Goal: Task Accomplishment & Management: Use online tool/utility

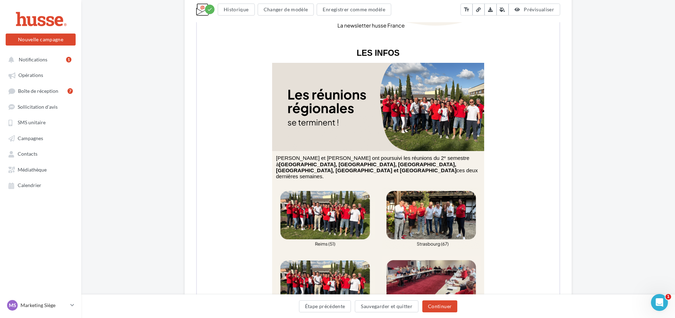
scroll to position [240, 0]
drag, startPoint x: 302, startPoint y: 238, endPoint x: 270, endPoint y: 205, distance: 46.2
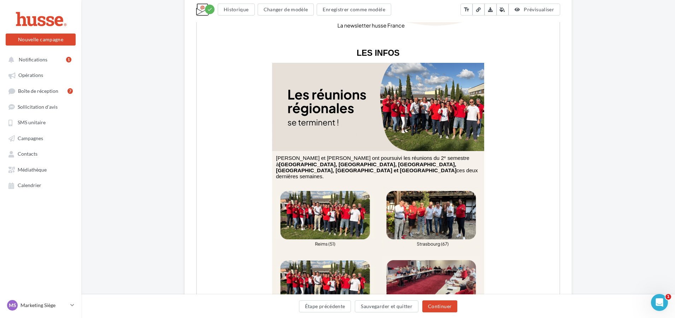
drag, startPoint x: 302, startPoint y: 222, endPoint x: 271, endPoint y: 204, distance: 35.9
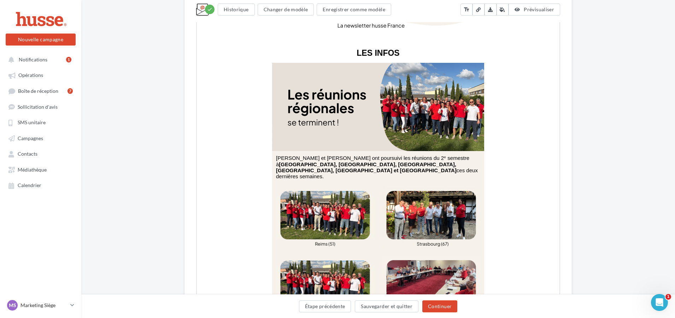
drag, startPoint x: 304, startPoint y: 225, endPoint x: 310, endPoint y: 230, distance: 8.6
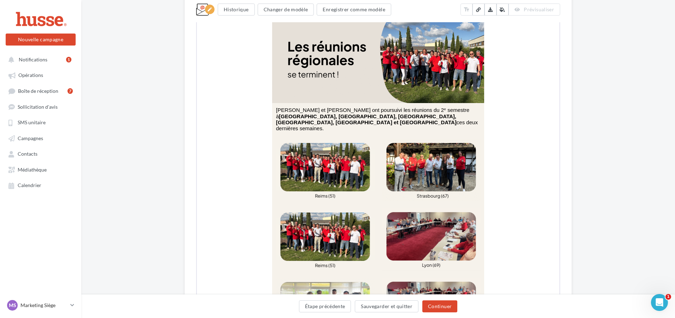
scroll to position [310, 0]
drag, startPoint x: 337, startPoint y: 224, endPoint x: 275, endPoint y: 168, distance: 83.1
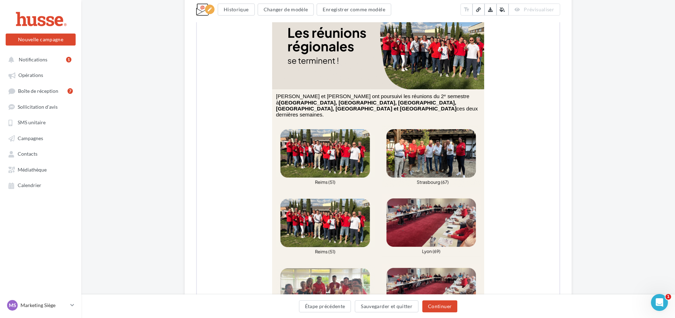
scroll to position [0, 0]
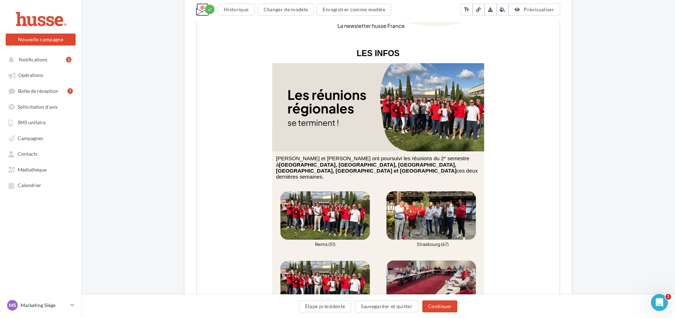
drag, startPoint x: 273, startPoint y: 165, endPoint x: 322, endPoint y: 277, distance: 122.7
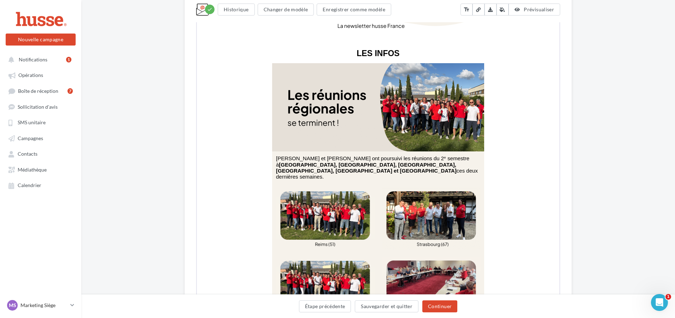
copy div "**********"
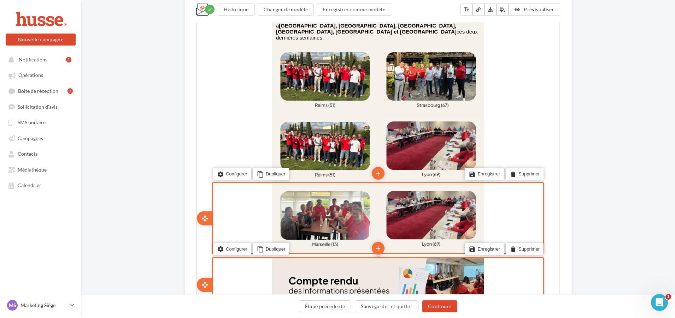
scroll to position [353, 0]
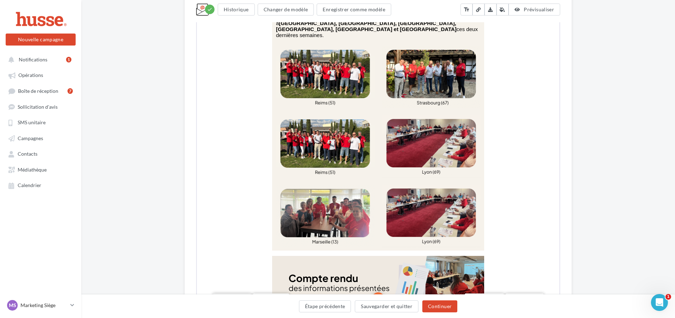
click at [231, 293] on li "settings Configurer" at bounding box center [231, 299] width 38 height 12
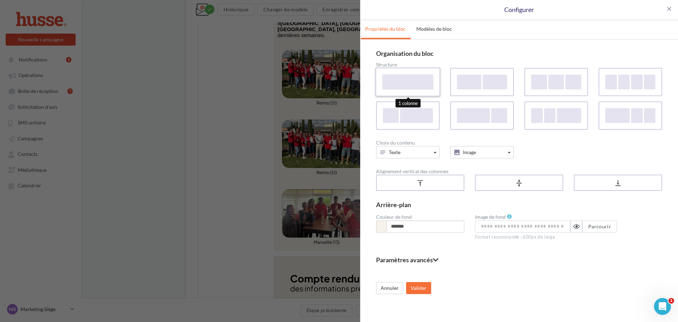
click at [422, 87] on div at bounding box center [408, 81] width 51 height 15
click at [422, 288] on button "Valider" at bounding box center [418, 288] width 25 height 12
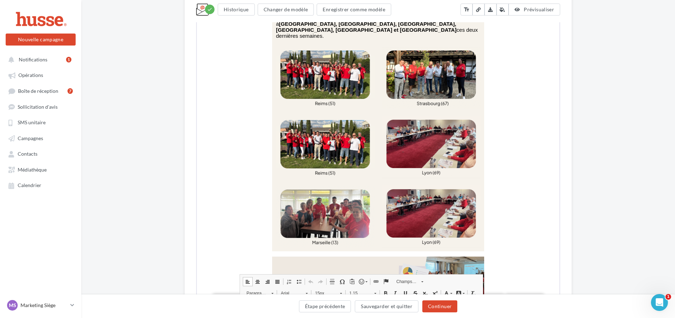
click at [389, 313] on p "**********" at bounding box center [377, 321] width 204 height 17
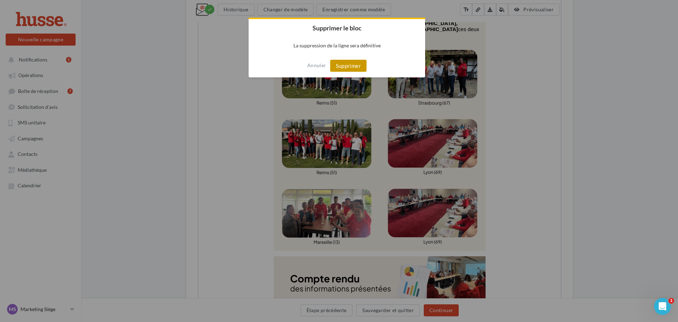
click at [357, 67] on button "Supprimer" at bounding box center [348, 66] width 36 height 12
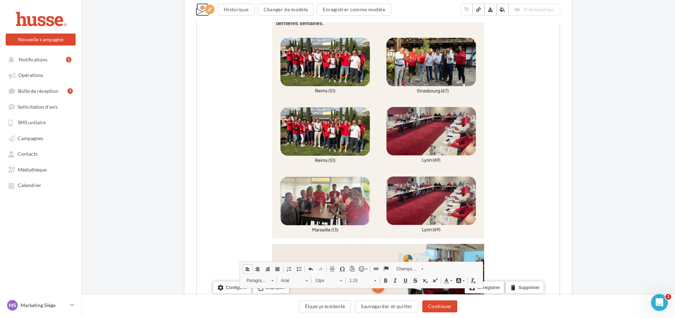
drag, startPoint x: 418, startPoint y: 170, endPoint x: 274, endPoint y: 171, distance: 144.5
click at [339, 276] on span at bounding box center [340, 279] width 2 height 7
click at [322, 318] on link "15px" at bounding box center [335, 323] width 48 height 9
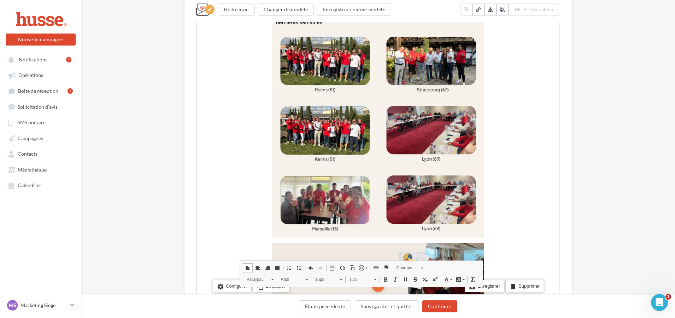
scroll to position [0, 0]
drag, startPoint x: 282, startPoint y: 168, endPoint x: 429, endPoint y: 166, distance: 147.3
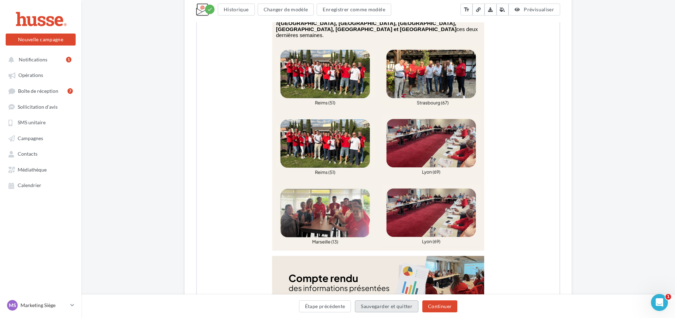
click at [378, 307] on button "Sauvegarder et quitter" at bounding box center [387, 307] width 64 height 12
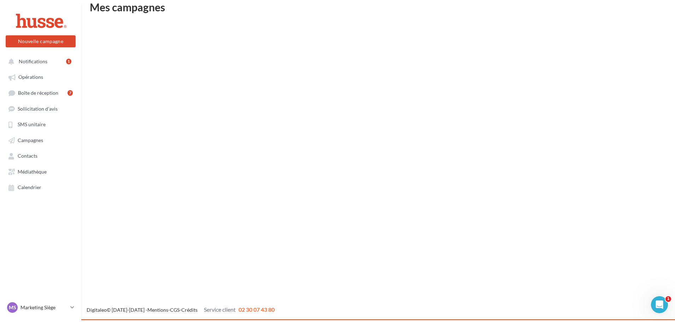
scroll to position [11, 0]
